Goal: Task Accomplishment & Management: Complete application form

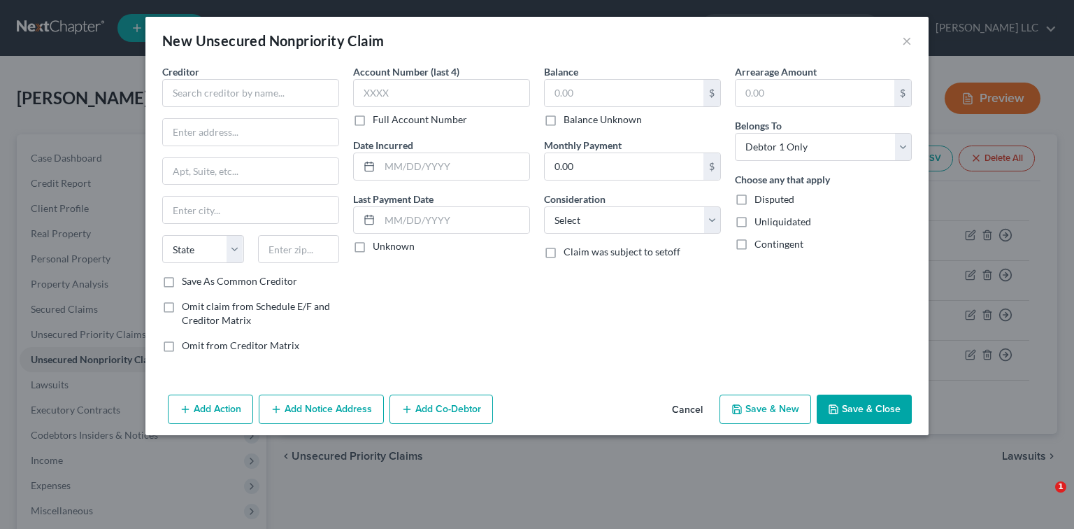
select select "0"
click at [911, 40] on button "×" at bounding box center [907, 40] width 10 height 17
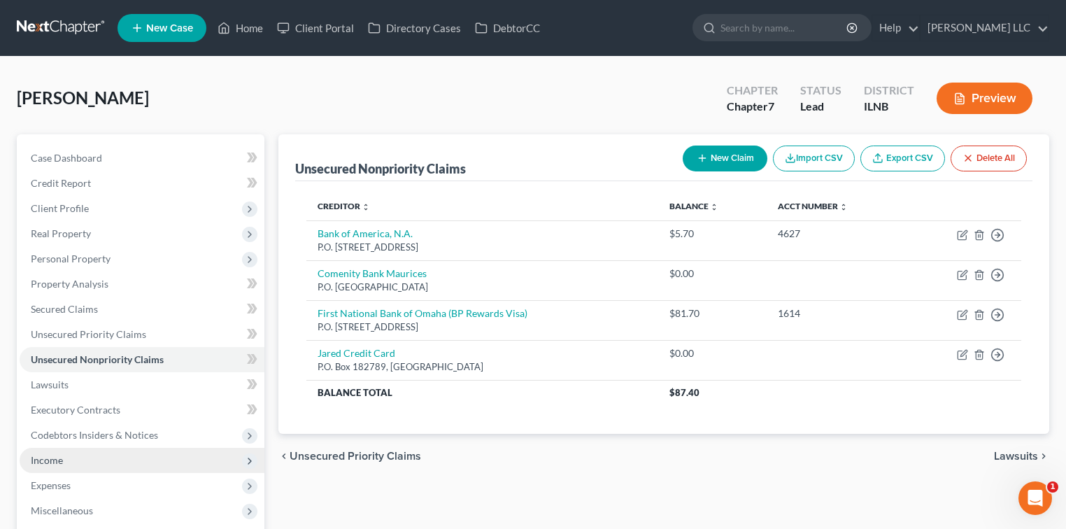
click at [44, 463] on span "Income" at bounding box center [47, 460] width 32 height 12
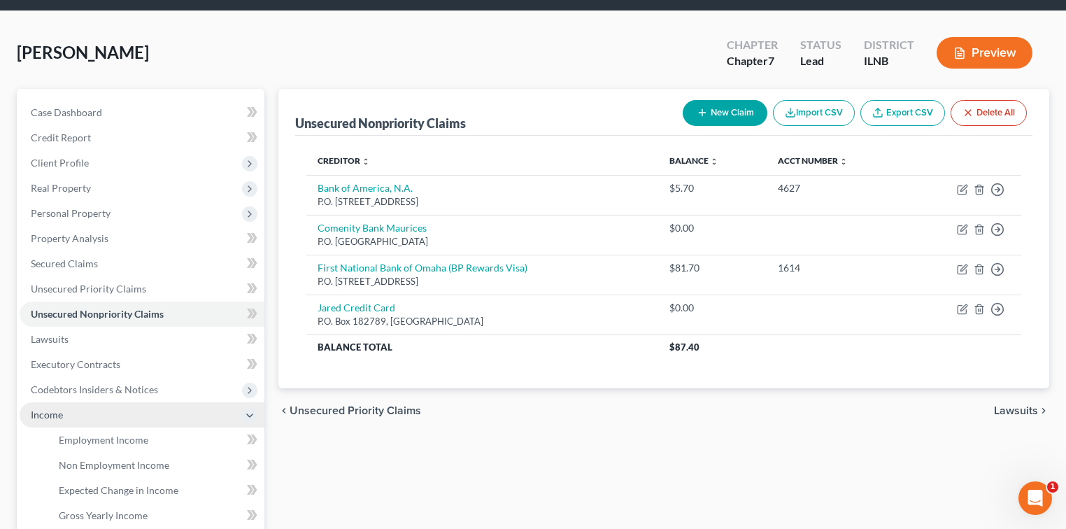
scroll to position [62, 0]
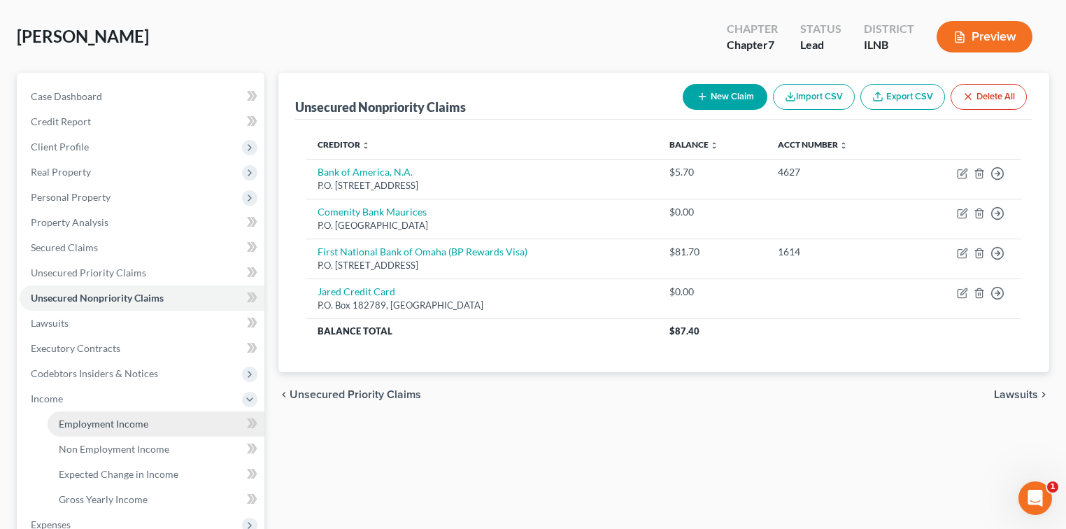
click at [106, 423] on span "Employment Income" at bounding box center [104, 424] width 90 height 12
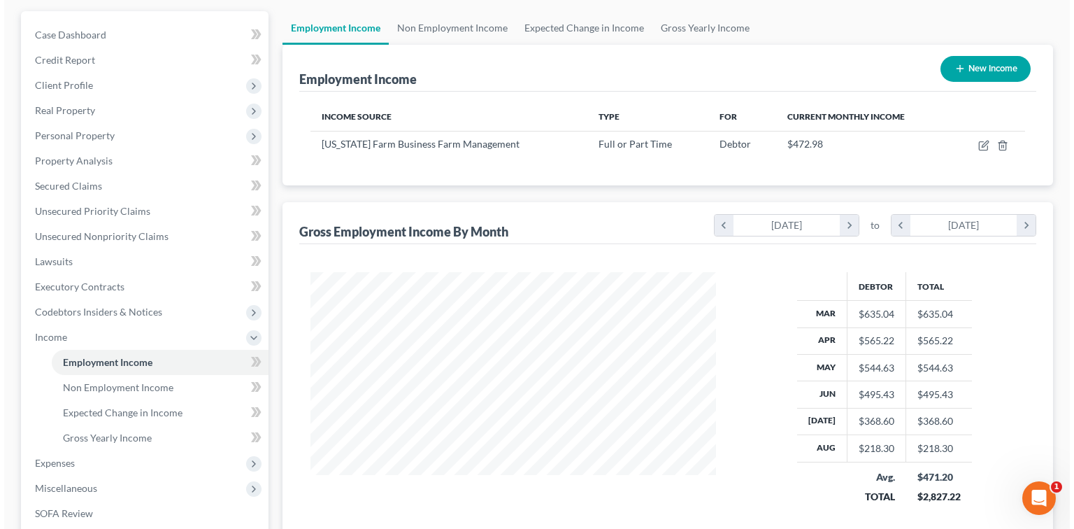
scroll to position [124, 0]
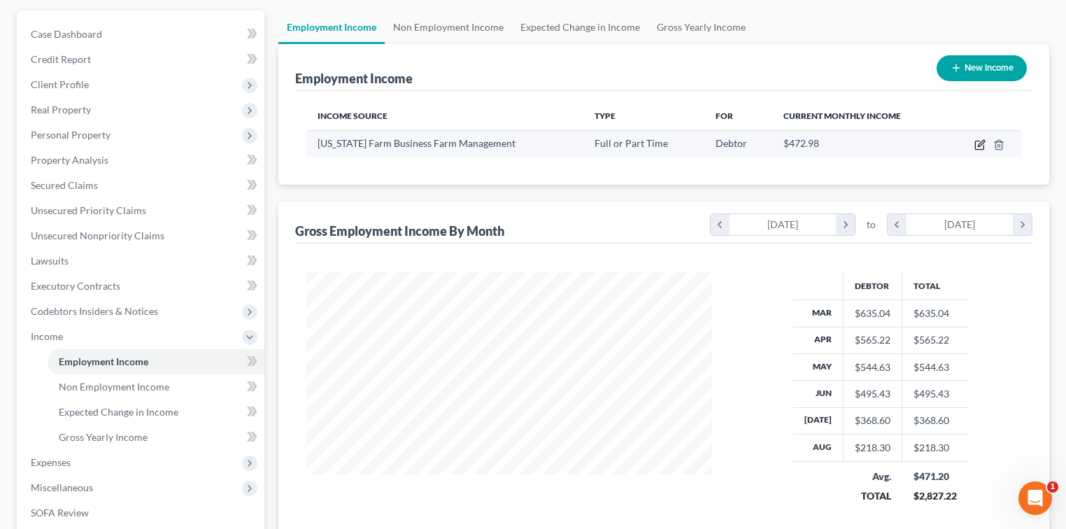
click at [979, 139] on icon "button" at bounding box center [979, 144] width 11 height 11
select select "0"
select select "14"
select select "2"
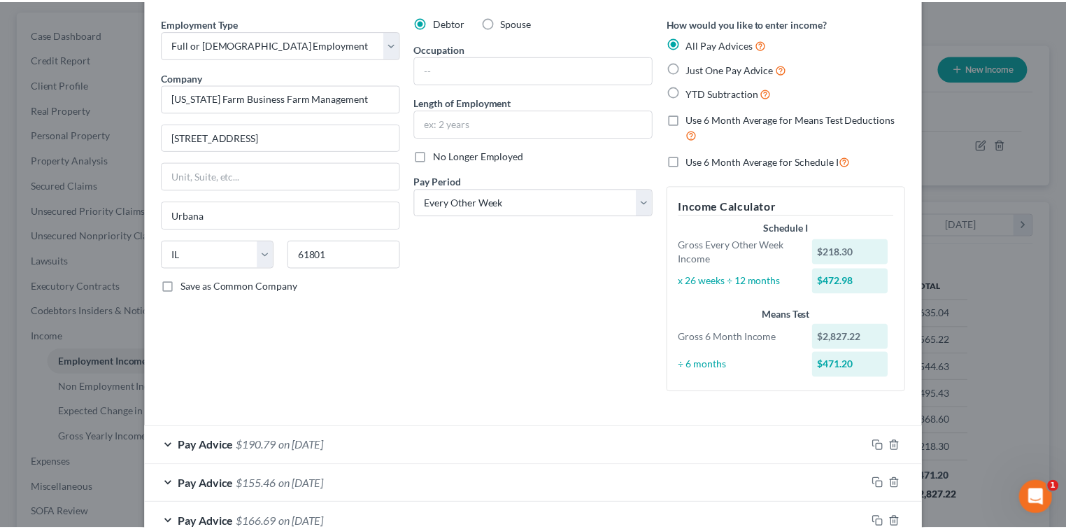
scroll to position [0, 0]
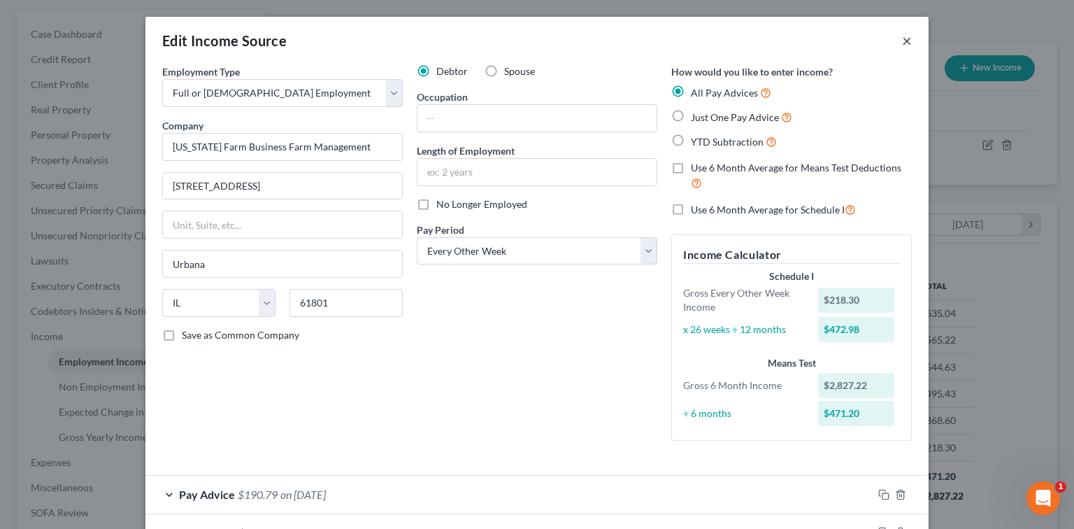
click at [902, 40] on button "×" at bounding box center [907, 40] width 10 height 17
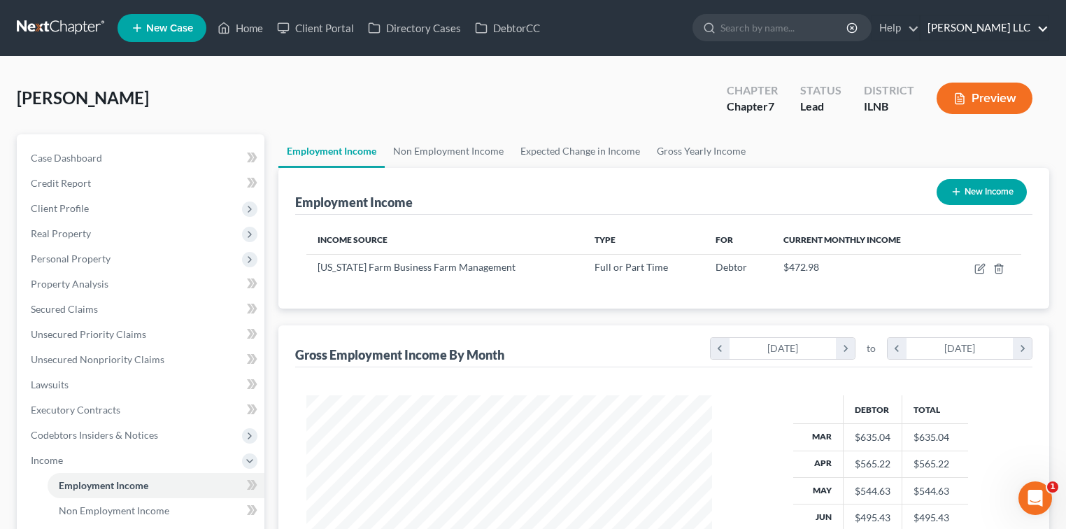
click at [1015, 30] on link "[PERSON_NAME] LLC" at bounding box center [985, 27] width 128 height 25
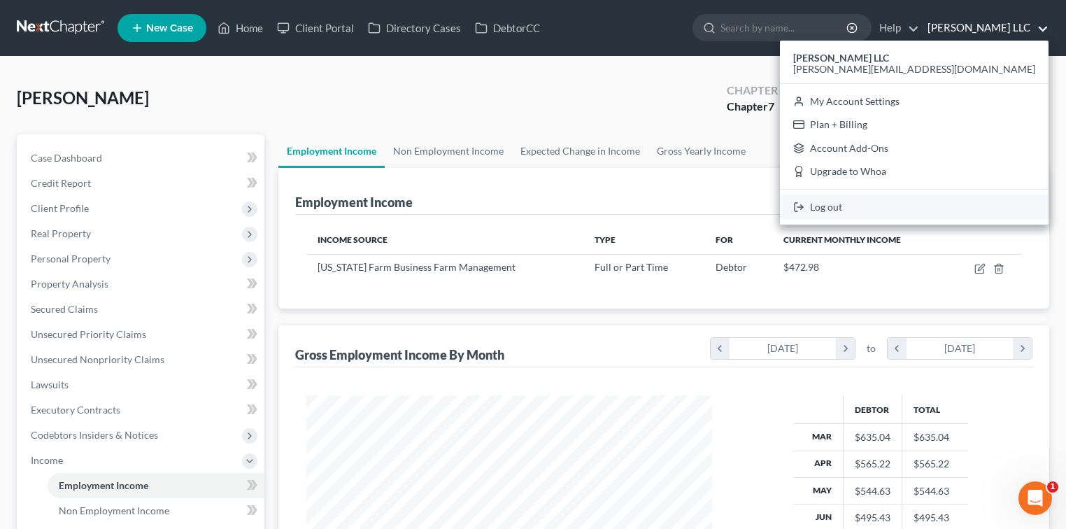
click at [966, 210] on link "Log out" at bounding box center [914, 207] width 269 height 24
